Goal: Task Accomplishment & Management: Manage account settings

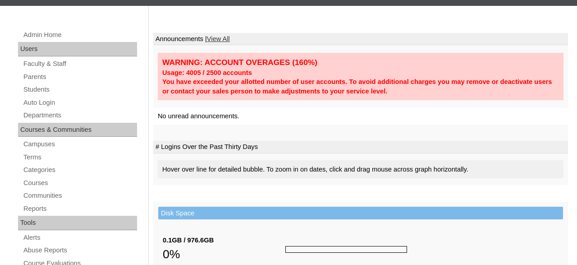
scroll to position [141, 0]
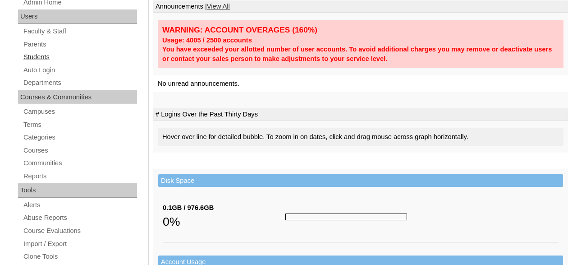
click at [51, 55] on link "Students" at bounding box center [80, 56] width 115 height 11
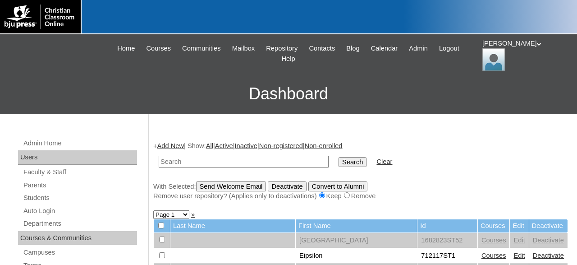
click at [271, 161] on input "text" at bounding box center [244, 162] width 170 height 12
type input "709529"
click at [339, 157] on input "Search" at bounding box center [353, 162] width 28 height 10
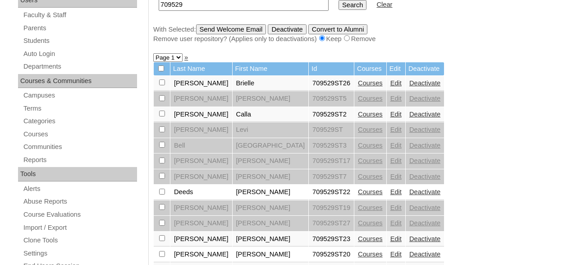
scroll to position [94, 0]
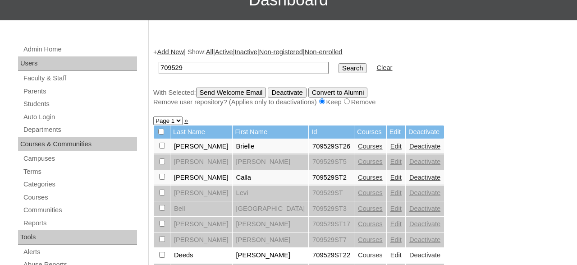
click at [358, 149] on link "Courses" at bounding box center [370, 145] width 25 height 7
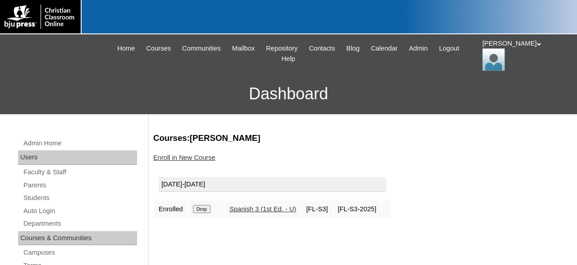
click at [200, 208] on input "Drop" at bounding box center [202, 209] width 18 height 8
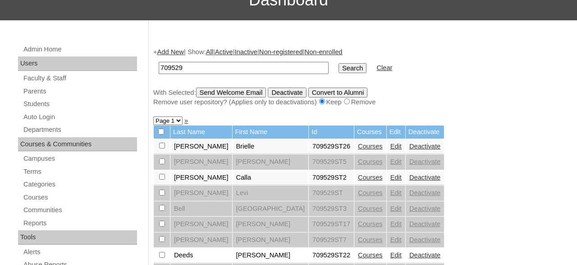
scroll to position [94, 0]
click at [409, 148] on link "Deactivate" at bounding box center [424, 145] width 31 height 7
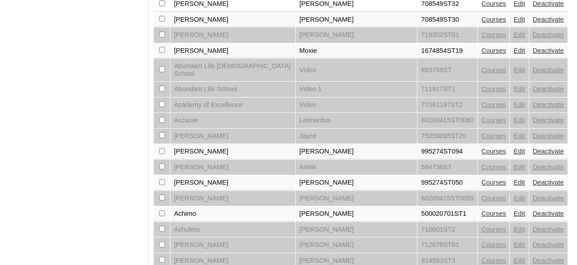
scroll to position [779, 0]
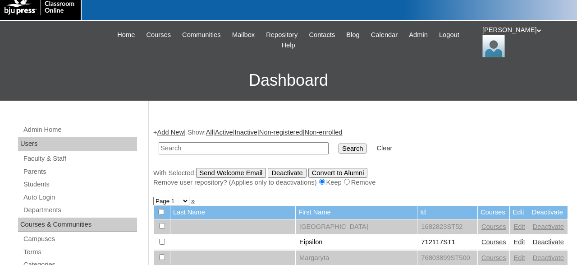
scroll to position [0, 0]
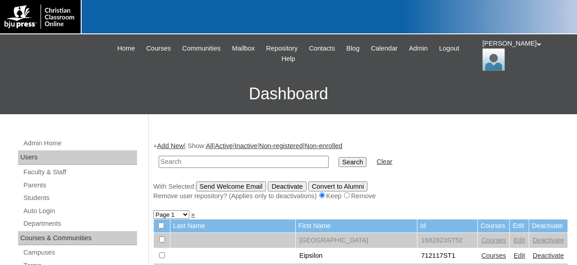
click at [281, 161] on input "text" at bounding box center [244, 162] width 170 height 12
type input "709529"
click at [339, 157] on input "Search" at bounding box center [353, 162] width 28 height 10
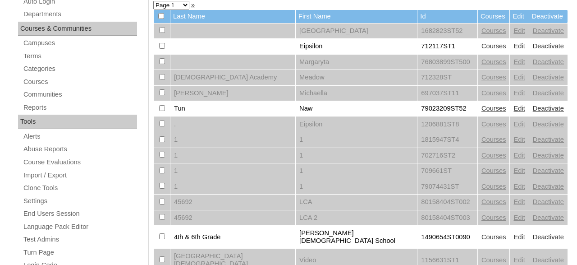
scroll to position [94, 0]
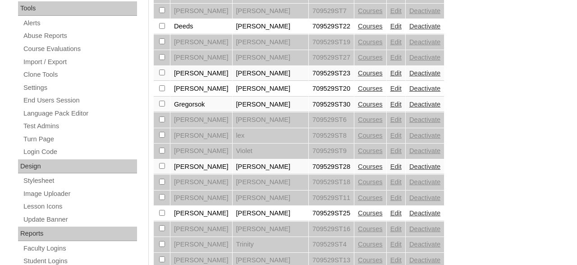
scroll to position [328, 0]
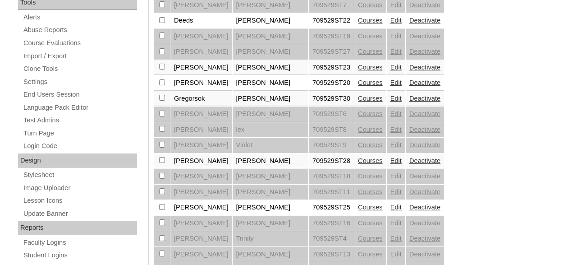
click at [358, 164] on link "Courses" at bounding box center [370, 160] width 25 height 7
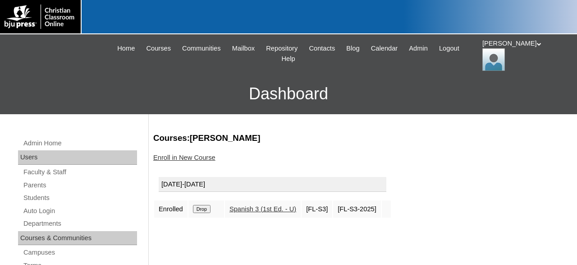
click at [205, 209] on input "Drop" at bounding box center [202, 209] width 18 height 8
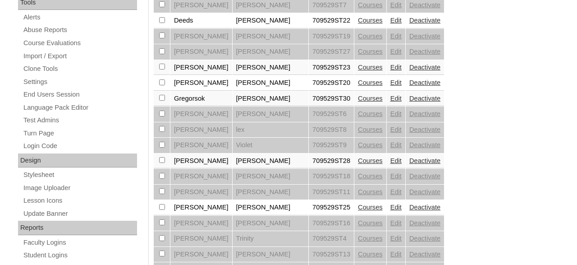
scroll to position [357, 0]
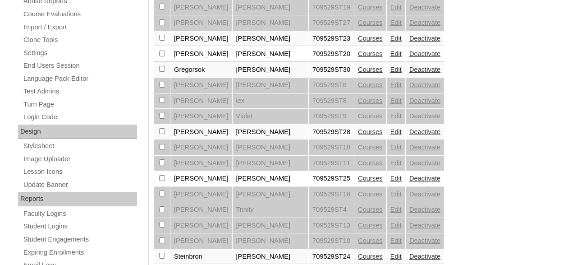
click at [409, 134] on link "Deactivate" at bounding box center [424, 131] width 31 height 7
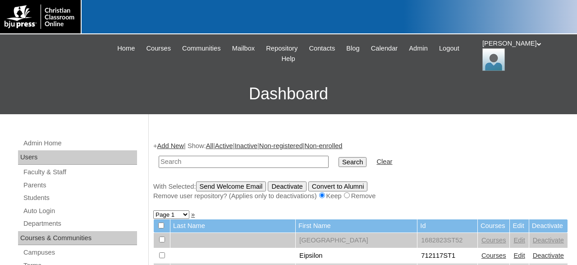
click at [252, 157] on input "text" at bounding box center [244, 162] width 170 height 12
type input "709529"
click at [339, 157] on input "Search" at bounding box center [353, 162] width 28 height 10
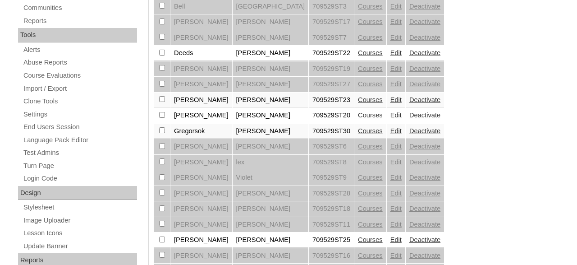
scroll to position [422, 0]
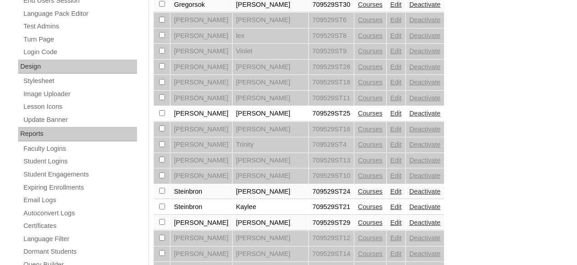
click at [358, 117] on link "Courses" at bounding box center [370, 113] width 25 height 7
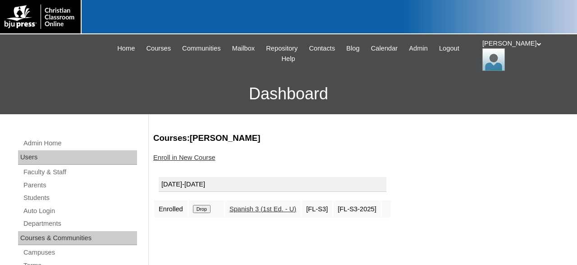
click at [204, 208] on input "Drop" at bounding box center [202, 209] width 18 height 8
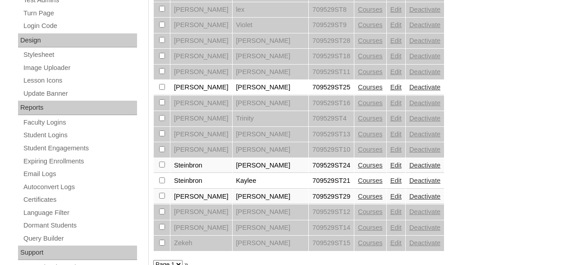
scroll to position [451, 0]
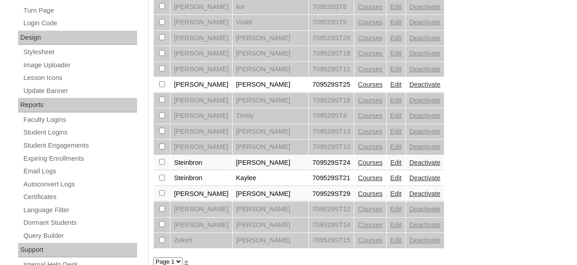
click at [409, 88] on link "Deactivate" at bounding box center [424, 84] width 31 height 7
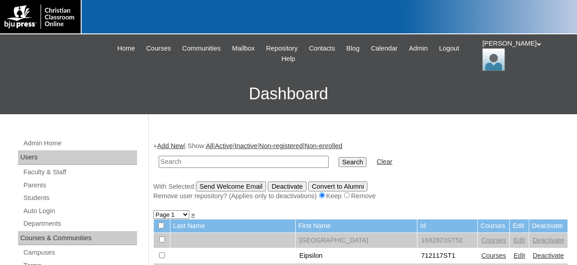
click at [261, 162] on input "text" at bounding box center [244, 162] width 170 height 12
type input "709529"
click at [339, 157] on input "Search" at bounding box center [353, 162] width 28 height 10
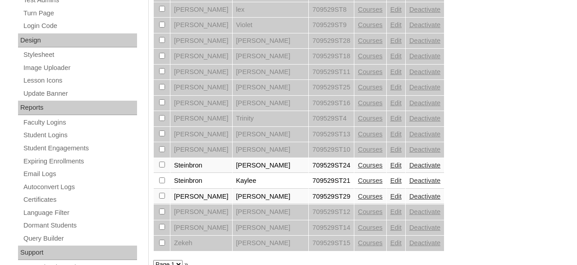
scroll to position [479, 0]
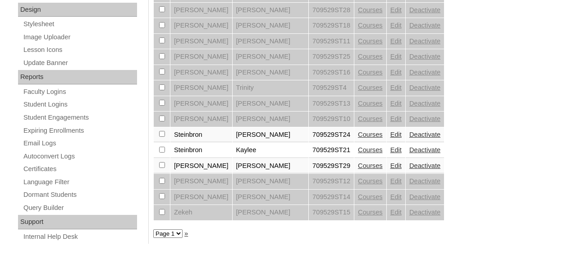
click at [358, 169] on link "Courses" at bounding box center [370, 165] width 25 height 7
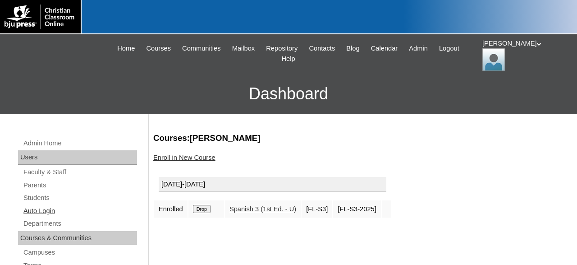
click at [41, 206] on link "Auto Login" at bounding box center [80, 210] width 115 height 11
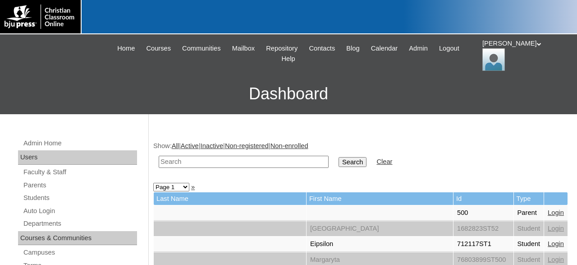
click at [272, 162] on input "text" at bounding box center [244, 162] width 170 height 12
type input "709529"
click at [339, 157] on input "Search" at bounding box center [353, 162] width 28 height 10
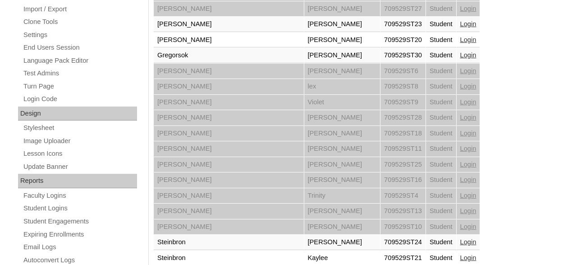
scroll to position [479, 0]
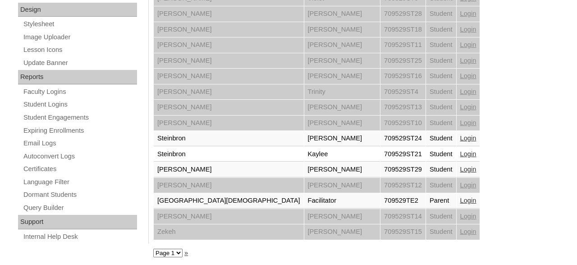
click at [460, 167] on link "Login" at bounding box center [468, 168] width 16 height 7
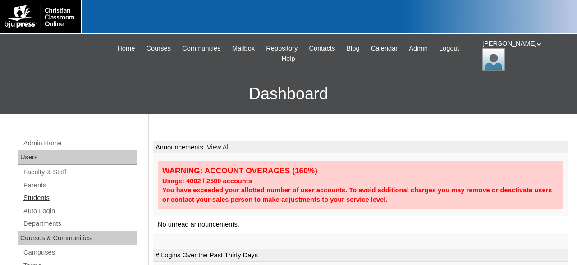
click at [37, 198] on link "Students" at bounding box center [80, 197] width 115 height 11
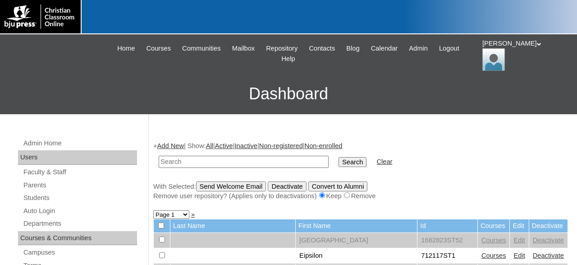
click at [255, 160] on input "text" at bounding box center [244, 162] width 170 height 12
type input "709529"
click at [339, 157] on input "Search" at bounding box center [353, 162] width 28 height 10
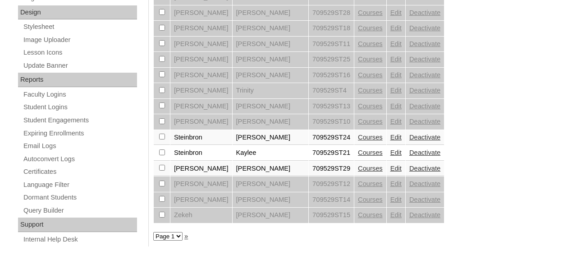
scroll to position [479, 0]
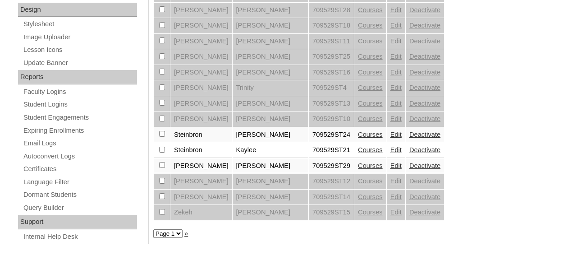
click at [358, 169] on link "Courses" at bounding box center [370, 165] width 25 height 7
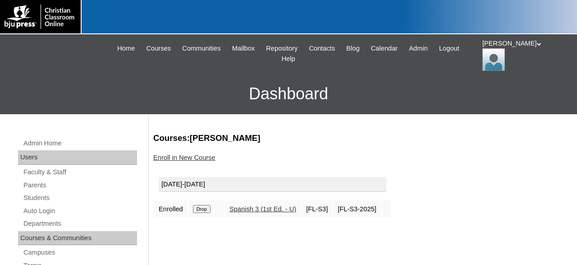
click at [203, 208] on input "Drop" at bounding box center [202, 209] width 18 height 8
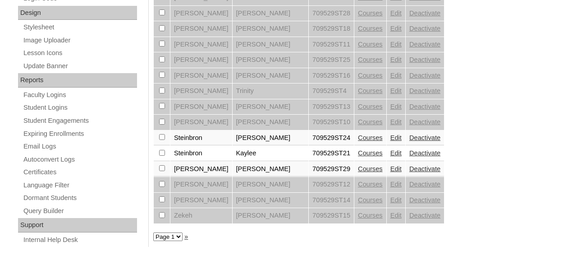
scroll to position [479, 0]
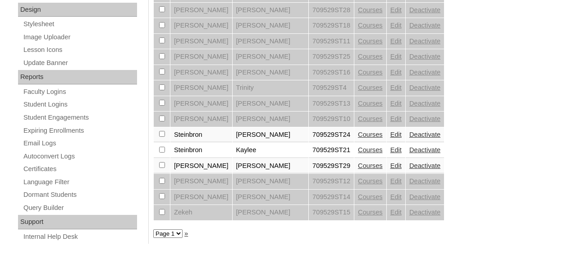
click at [358, 168] on link "Courses" at bounding box center [370, 165] width 25 height 7
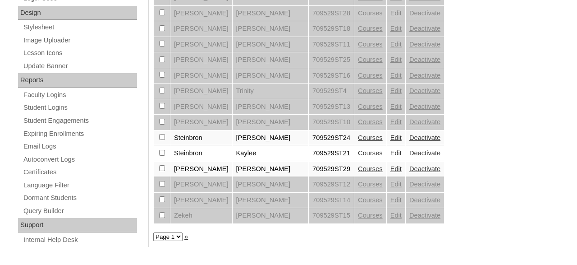
scroll to position [479, 0]
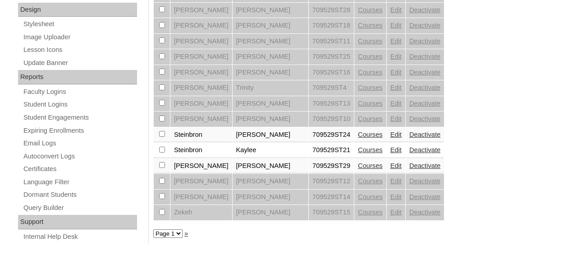
click at [391, 168] on link "Edit" at bounding box center [396, 165] width 11 height 7
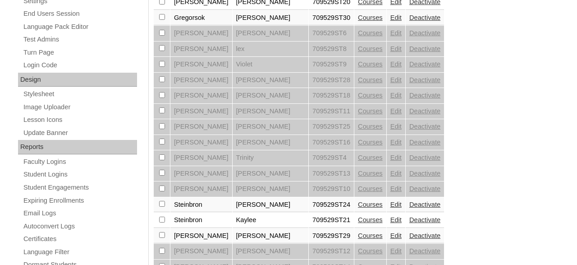
scroll to position [451, 0]
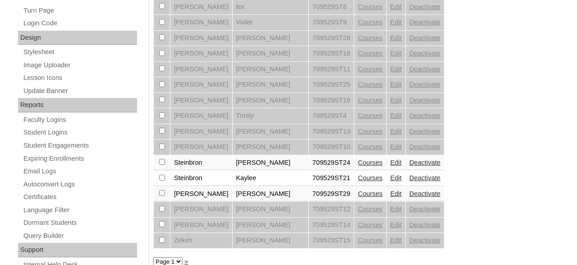
click at [358, 197] on link "Courses" at bounding box center [370, 193] width 25 height 7
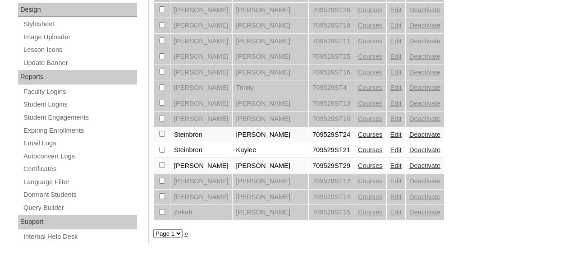
click at [409, 169] on link "Deactivate" at bounding box center [424, 165] width 31 height 7
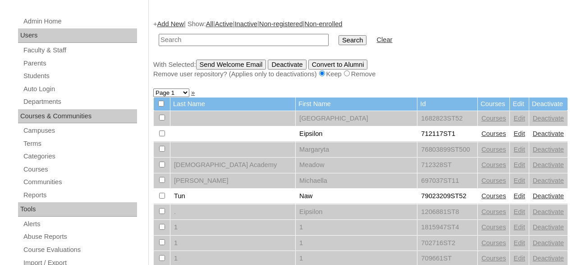
scroll to position [141, 0]
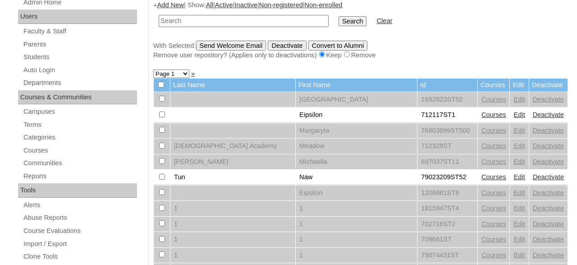
click at [257, 22] on input "text" at bounding box center [244, 21] width 170 height 12
type input "709529"
click at [339, 16] on input "Search" at bounding box center [353, 21] width 28 height 10
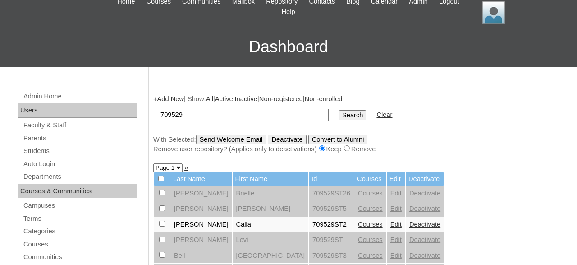
scroll to position [188, 0]
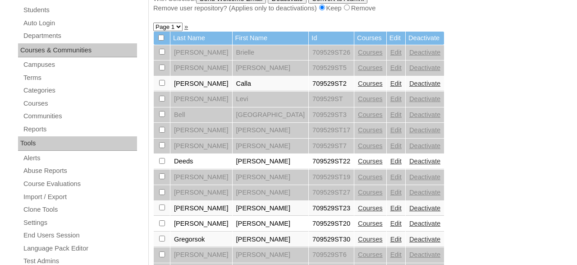
click at [391, 55] on link "Edit" at bounding box center [396, 52] width 11 height 7
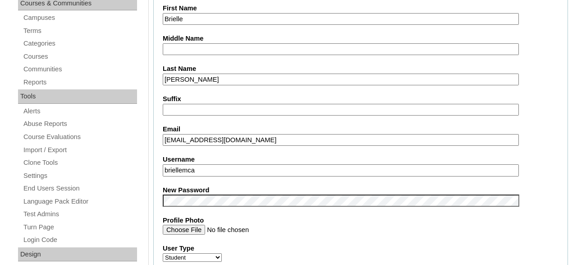
scroll to position [375, 0]
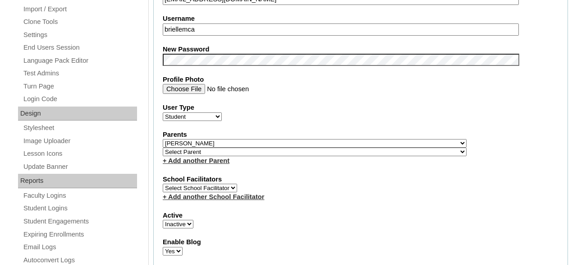
select select "32314"
click option "," at bounding box center [0, 0] width 0 height 0
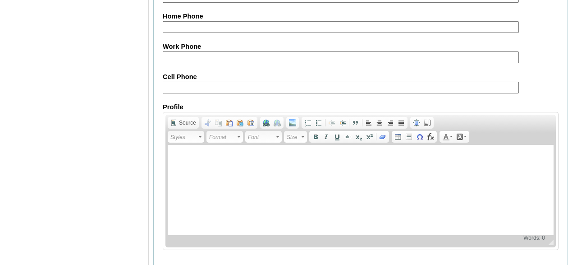
scroll to position [1133, 0]
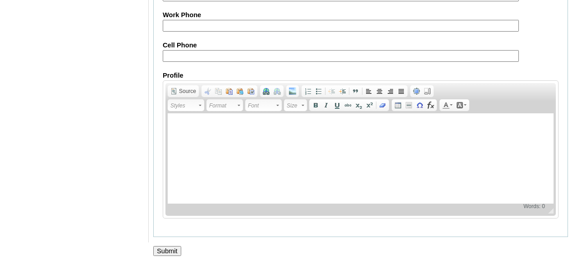
click at [161, 247] on input "Submit" at bounding box center [167, 251] width 28 height 10
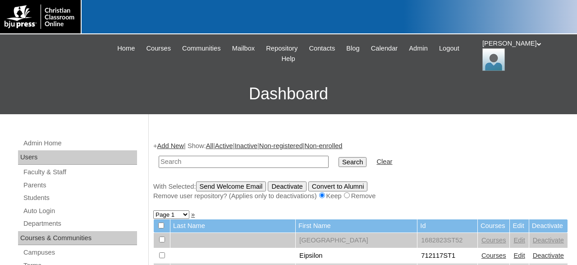
click at [228, 158] on input "text" at bounding box center [244, 162] width 170 height 12
type input "709529"
click at [339, 157] on input "Search" at bounding box center [353, 162] width 28 height 10
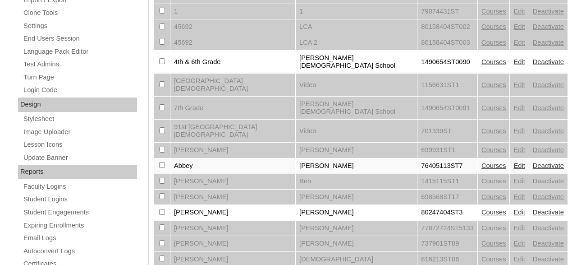
scroll to position [357, 0]
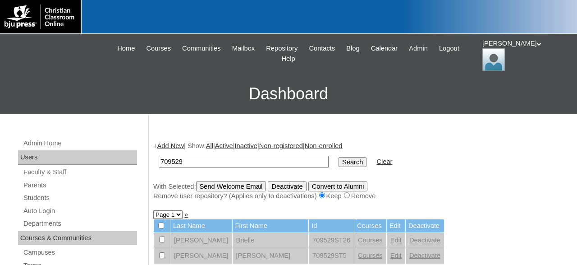
click at [211, 160] on input "709529" at bounding box center [244, 162] width 170 height 12
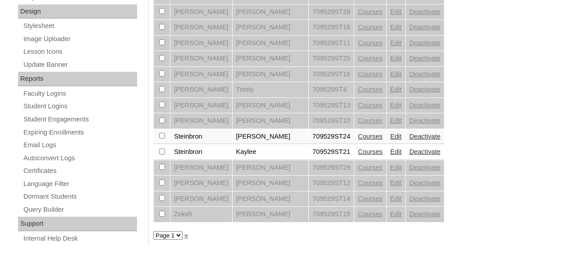
scroll to position [479, 0]
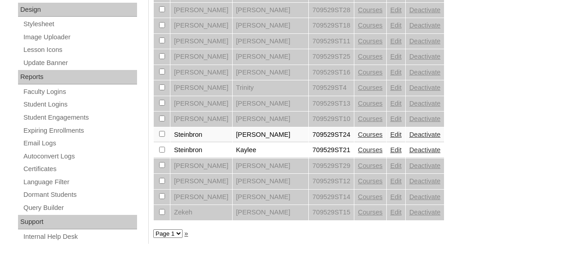
click at [391, 169] on link "Edit" at bounding box center [396, 165] width 11 height 7
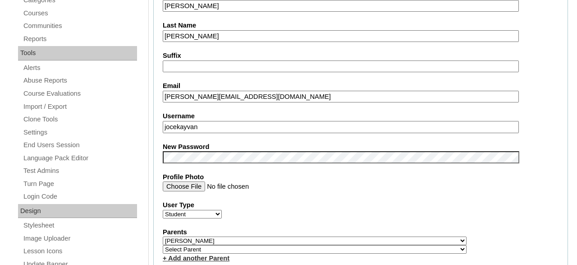
scroll to position [281, 0]
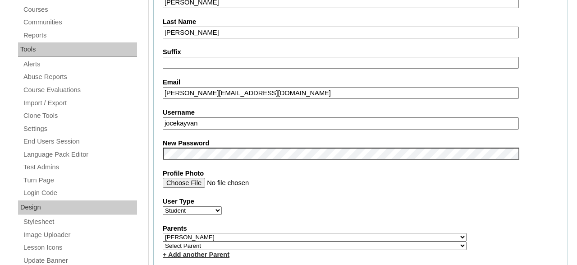
select select "32314"
click option "," at bounding box center [0, 0] width 0 height 0
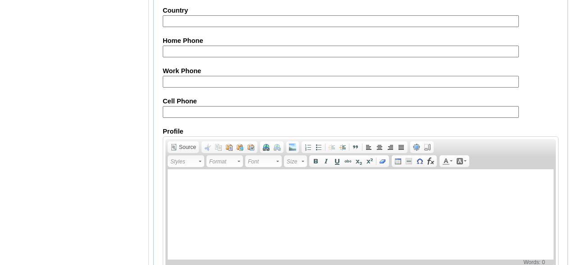
scroll to position [1133, 0]
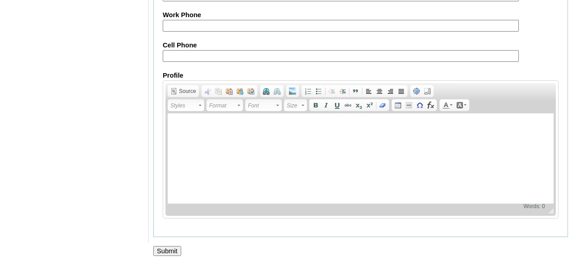
click at [166, 250] on input "Submit" at bounding box center [167, 251] width 28 height 10
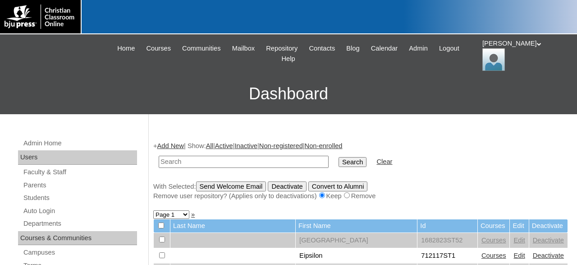
click at [241, 160] on input "text" at bounding box center [244, 162] width 170 height 12
type input "709529"
click at [339, 157] on input "Search" at bounding box center [353, 162] width 28 height 10
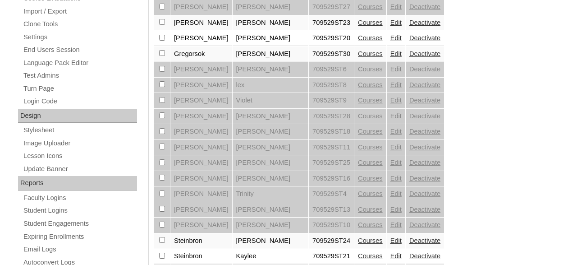
scroll to position [375, 0]
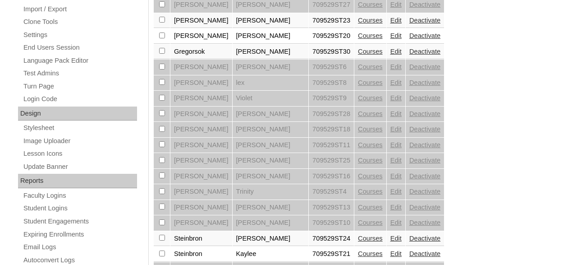
click at [391, 117] on link "Edit" at bounding box center [396, 113] width 11 height 7
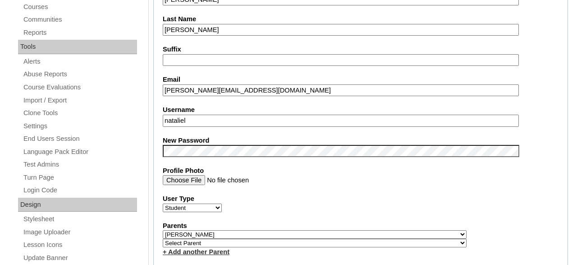
scroll to position [328, 0]
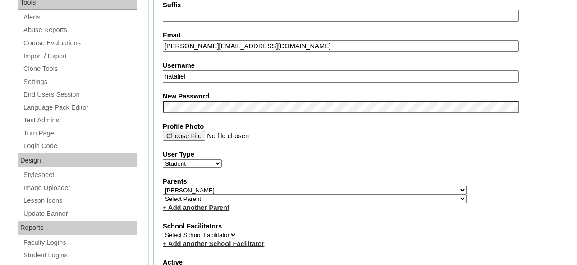
select select "32314"
click option "," at bounding box center [0, 0] width 0 height 0
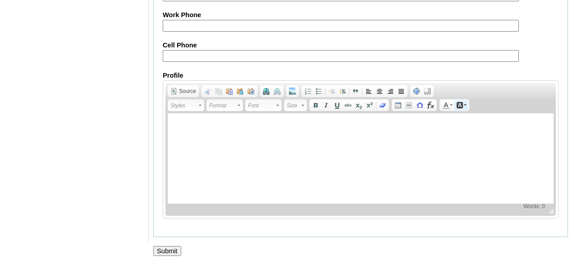
scroll to position [1133, 0]
click at [169, 250] on input "Submit" at bounding box center [167, 251] width 28 height 10
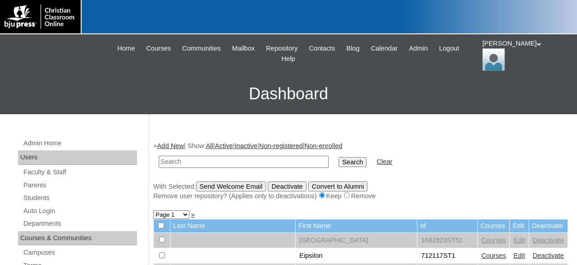
click at [282, 159] on input "text" at bounding box center [244, 162] width 170 height 12
type input "709529"
click at [339, 157] on input "Search" at bounding box center [353, 162] width 28 height 10
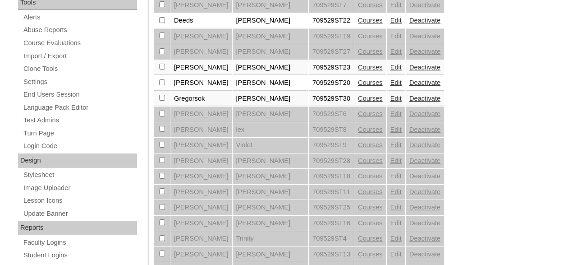
scroll to position [469, 0]
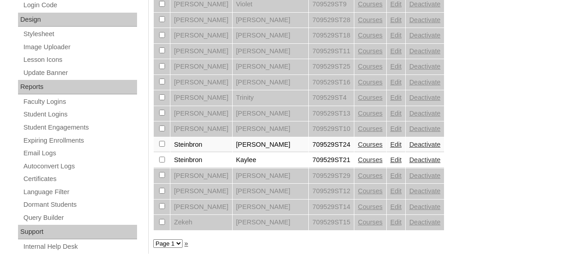
click at [391, 70] on link "Edit" at bounding box center [396, 66] width 11 height 7
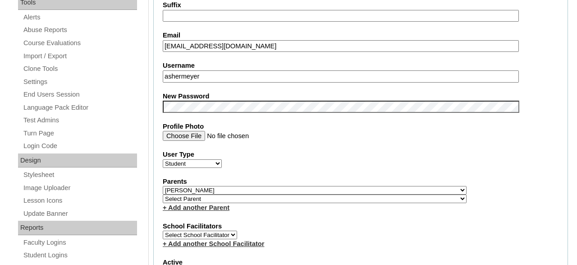
select select "32314"
click option "," at bounding box center [0, 0] width 0 height 0
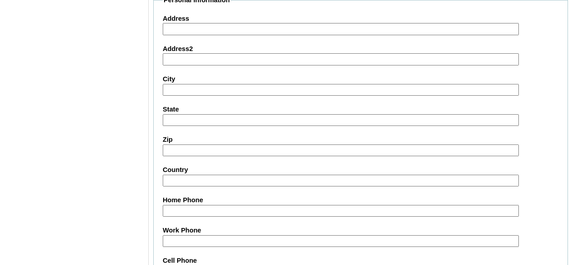
scroll to position [1133, 0]
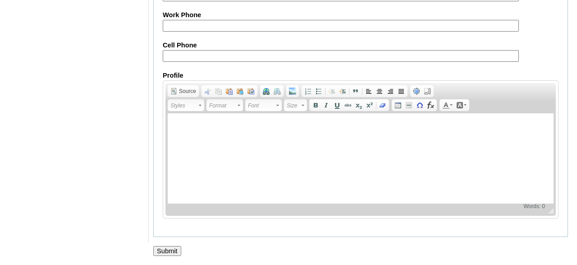
click at [168, 246] on input "Submit" at bounding box center [167, 251] width 28 height 10
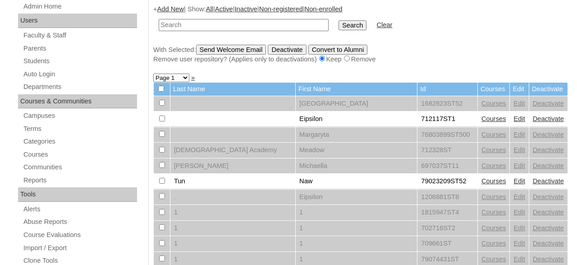
scroll to position [141, 0]
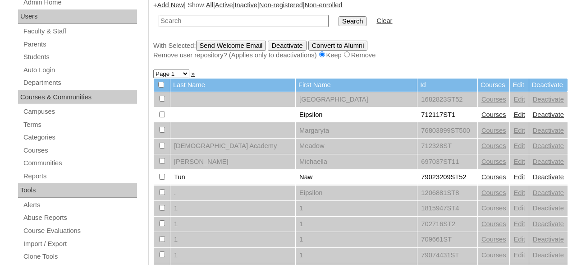
click at [254, 19] on input "text" at bounding box center [244, 21] width 170 height 12
type input "709529"
click at [339, 16] on input "Search" at bounding box center [353, 21] width 28 height 10
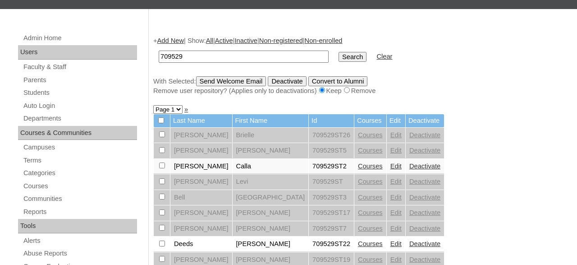
scroll to position [234, 0]
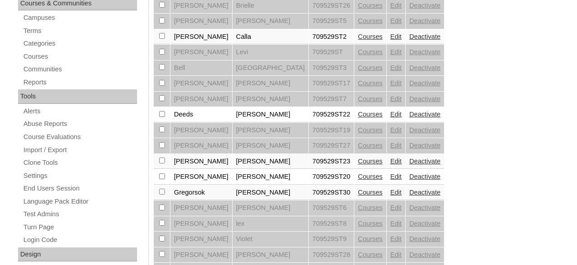
click at [391, 148] on link "Edit" at bounding box center [396, 145] width 11 height 7
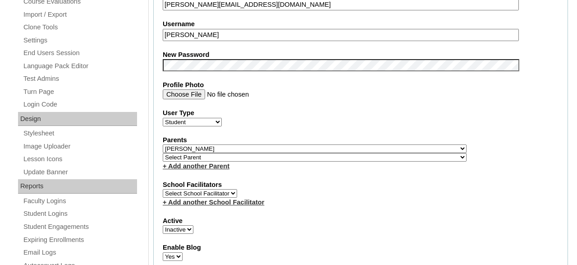
scroll to position [375, 0]
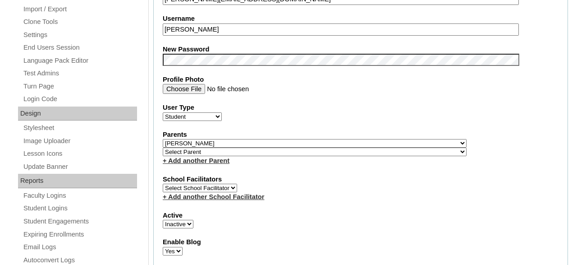
select select "32314"
click option "," at bounding box center [0, 0] width 0 height 0
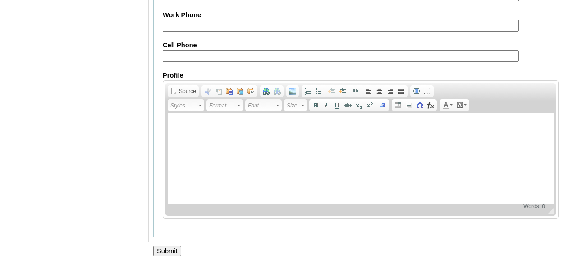
scroll to position [1133, 0]
click at [172, 248] on input "Submit" at bounding box center [167, 251] width 28 height 10
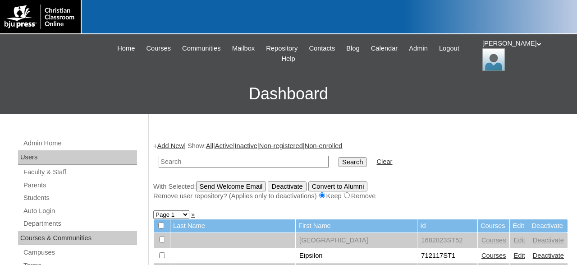
click at [506, 47] on div "[PERSON_NAME] My Profile My Settings Logout" at bounding box center [526, 55] width 86 height 32
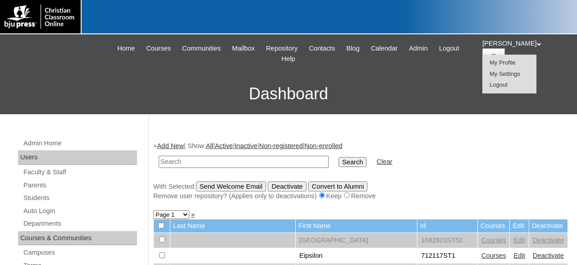
click at [503, 84] on span "Logout" at bounding box center [499, 84] width 18 height 7
